Goal: Information Seeking & Learning: Check status

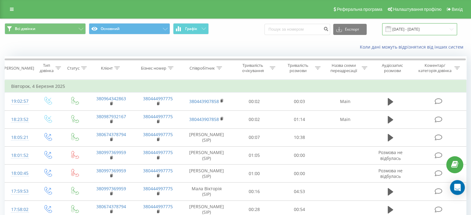
click at [416, 31] on input "04.02.2025 - 04.03.2025" at bounding box center [419, 29] width 75 height 12
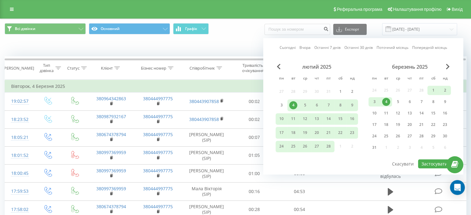
click at [440, 69] on div "березень 2025" at bounding box center [409, 67] width 82 height 6
click at [451, 69] on div "Сьогодні Вчора Останні 7 днів Останні 30 днів Поточний місяць Попередній місяць…" at bounding box center [363, 106] width 200 height 136
click at [450, 68] on div "березень 2025" at bounding box center [409, 67] width 82 height 6
click at [449, 67] on span "Next Month" at bounding box center [448, 67] width 4 height 6
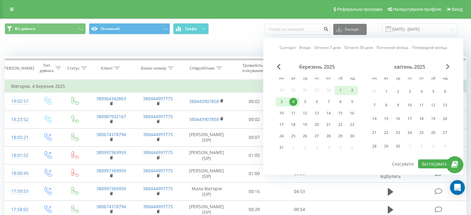
click at [449, 67] on span "Next Month" at bounding box center [448, 67] width 4 height 6
click at [448, 66] on span "Next Month" at bounding box center [448, 67] width 4 height 6
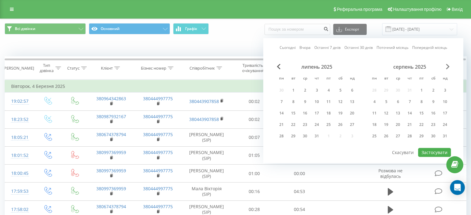
click at [448, 66] on span "Next Month" at bounding box center [448, 67] width 4 height 6
click at [284, 125] on div "22" at bounding box center [281, 125] width 8 height 8
click at [430, 153] on button "Застосувати" at bounding box center [434, 152] width 33 height 9
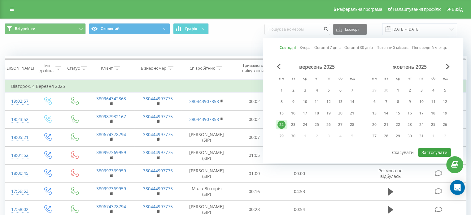
type input "22.09.2025 - 22.09.2025"
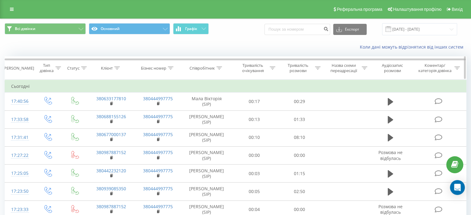
click at [114, 69] on icon at bounding box center [117, 68] width 6 height 3
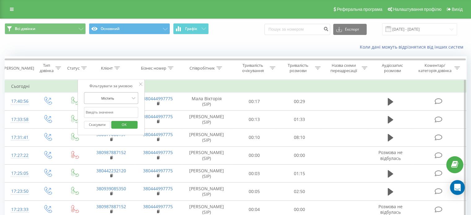
click at [109, 96] on div at bounding box center [108, 98] width 44 height 6
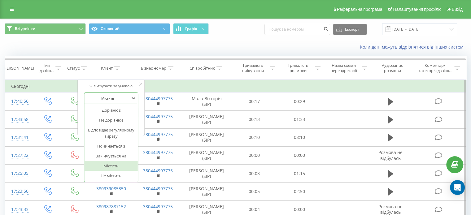
click at [143, 107] on div "Фільтрувати за умовою 7 results available. Use Up and Down to choose options, p…" at bounding box center [110, 108] width 67 height 56
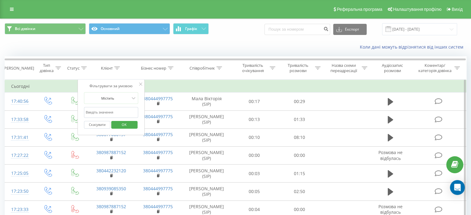
click at [109, 115] on input "text" at bounding box center [111, 112] width 54 height 11
paste input "0633177810"
click at [121, 125] on span "OK" at bounding box center [123, 125] width 17 height 10
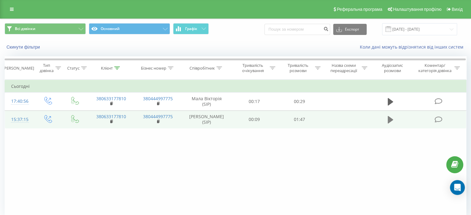
click at [386, 122] on td at bounding box center [390, 119] width 43 height 18
click at [393, 123] on button at bounding box center [390, 119] width 9 height 9
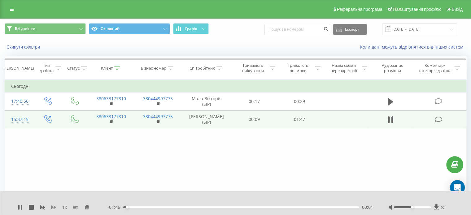
click at [54, 206] on icon at bounding box center [53, 208] width 5 height 4
click at [152, 207] on div "00:04" at bounding box center [241, 207] width 236 height 2
click at [167, 208] on div "00:14" at bounding box center [241, 207] width 236 height 2
click at [184, 207] on div "00:28" at bounding box center [241, 207] width 236 height 2
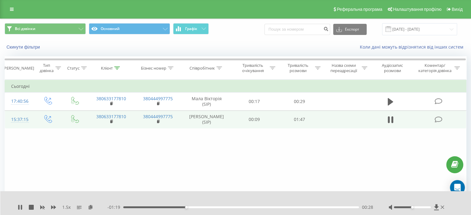
click at [214, 210] on div "- 01:19 00:28 00:28" at bounding box center [240, 207] width 266 height 6
click at [216, 208] on div "00:29" at bounding box center [241, 207] width 236 height 2
click at [234, 208] on div "00:42" at bounding box center [241, 207] width 236 height 2
click at [30, 207] on icon at bounding box center [31, 207] width 5 height 5
click at [112, 69] on div "Клієнт" at bounding box center [107, 68] width 12 height 5
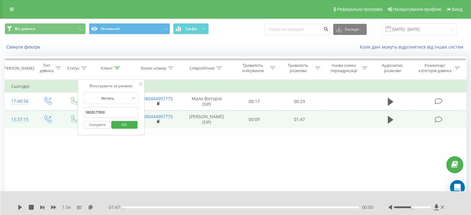
click at [104, 112] on input "0633177810" at bounding box center [111, 112] width 54 height 11
click at [103, 112] on input "0633177810" at bounding box center [111, 112] width 54 height 11
paste input "962097776"
type input "0962097776"
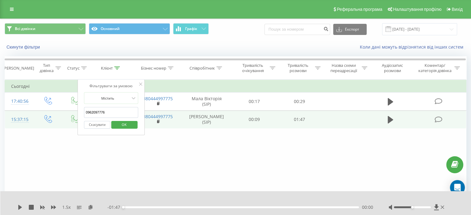
click at [119, 130] on div "Скасувати OK" at bounding box center [111, 125] width 54 height 14
click at [121, 125] on span "OK" at bounding box center [123, 125] width 17 height 10
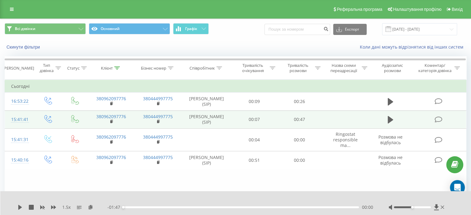
click at [384, 123] on td at bounding box center [390, 119] width 43 height 18
click at [395, 121] on td at bounding box center [390, 119] width 43 height 18
click at [385, 121] on td at bounding box center [390, 119] width 43 height 18
click at [387, 122] on icon at bounding box center [390, 119] width 6 height 7
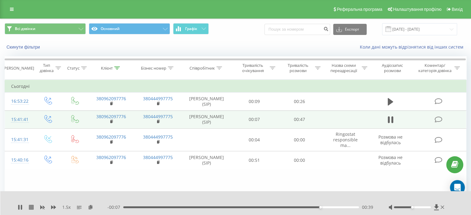
click at [32, 206] on icon at bounding box center [31, 207] width 5 height 5
